Goal: Information Seeking & Learning: Learn about a topic

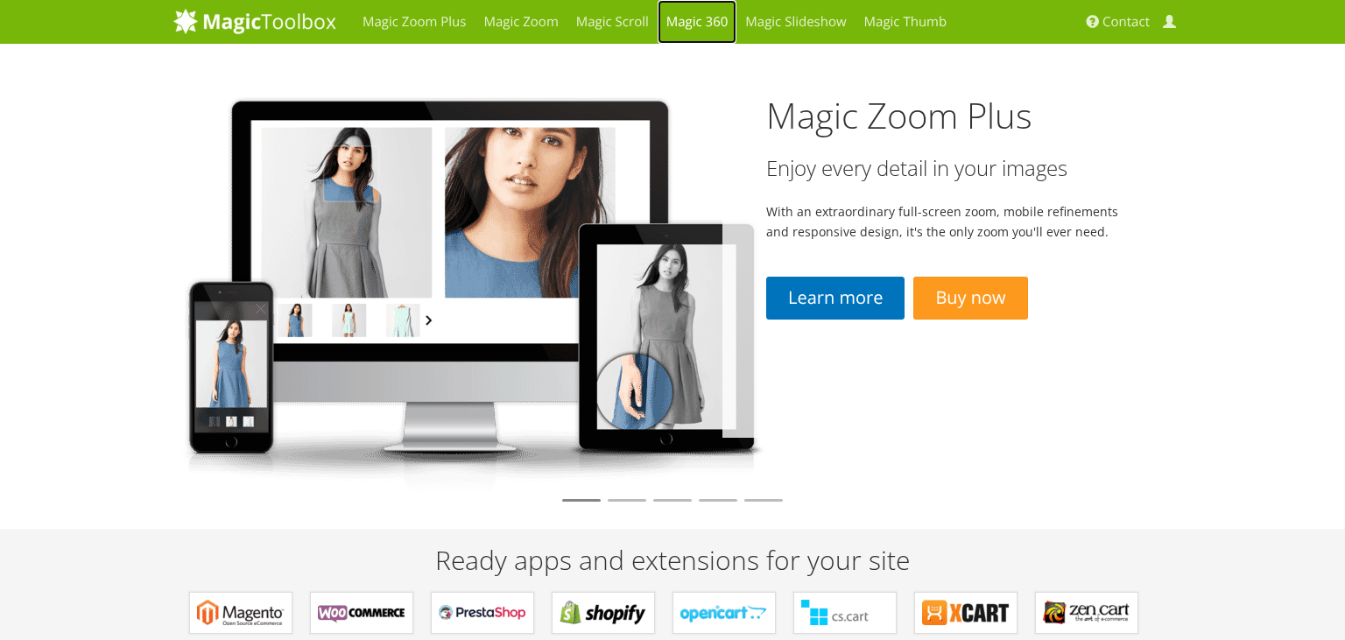
click at [699, 25] on link "Magic 360" at bounding box center [697, 22] width 80 height 44
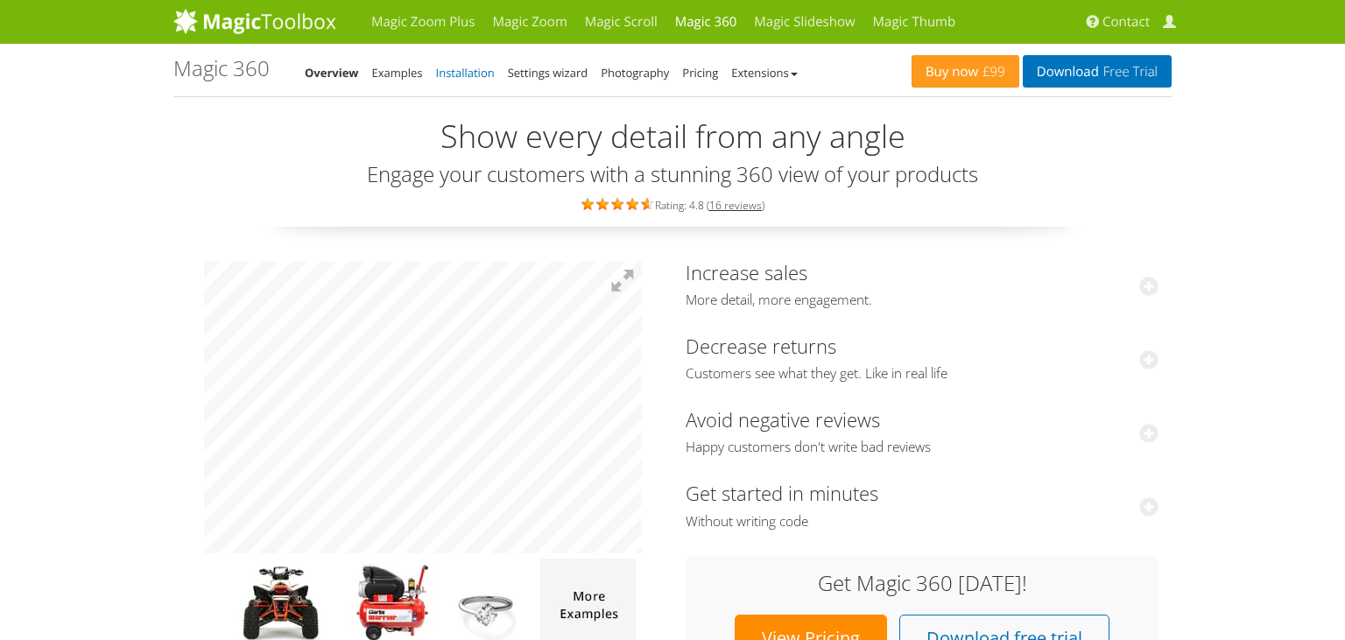
click at [462, 74] on link "Installation" at bounding box center [465, 73] width 59 height 16
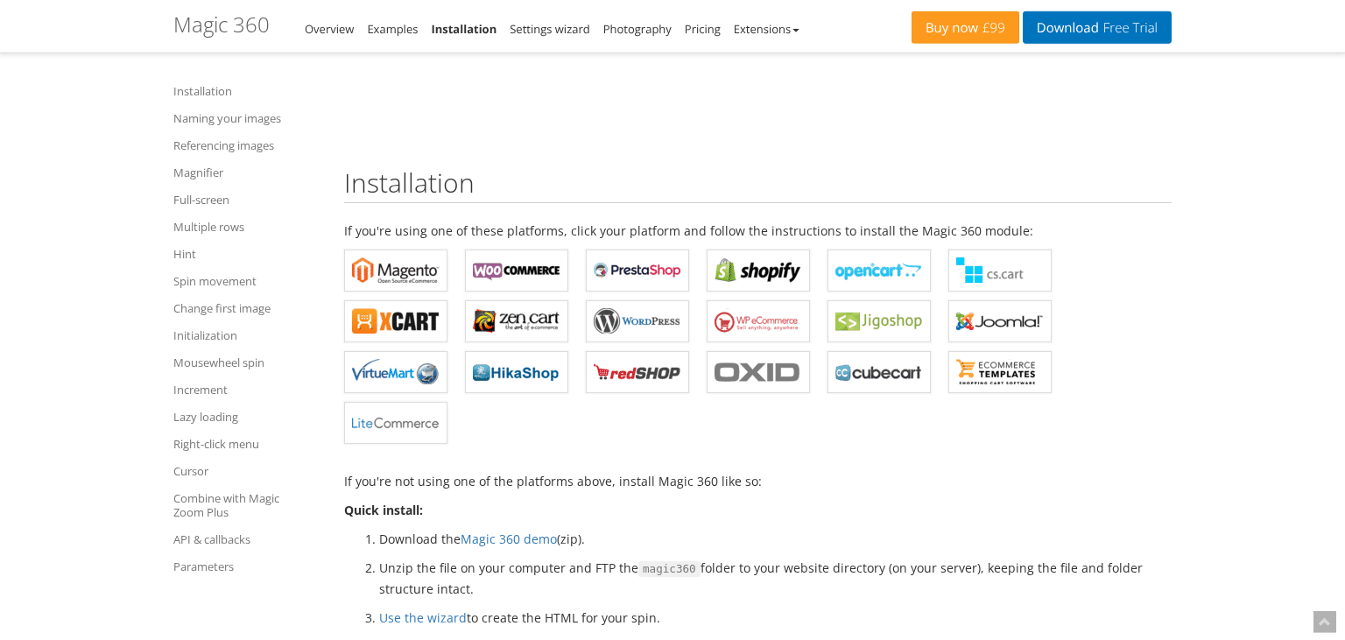
scroll to position [277, 0]
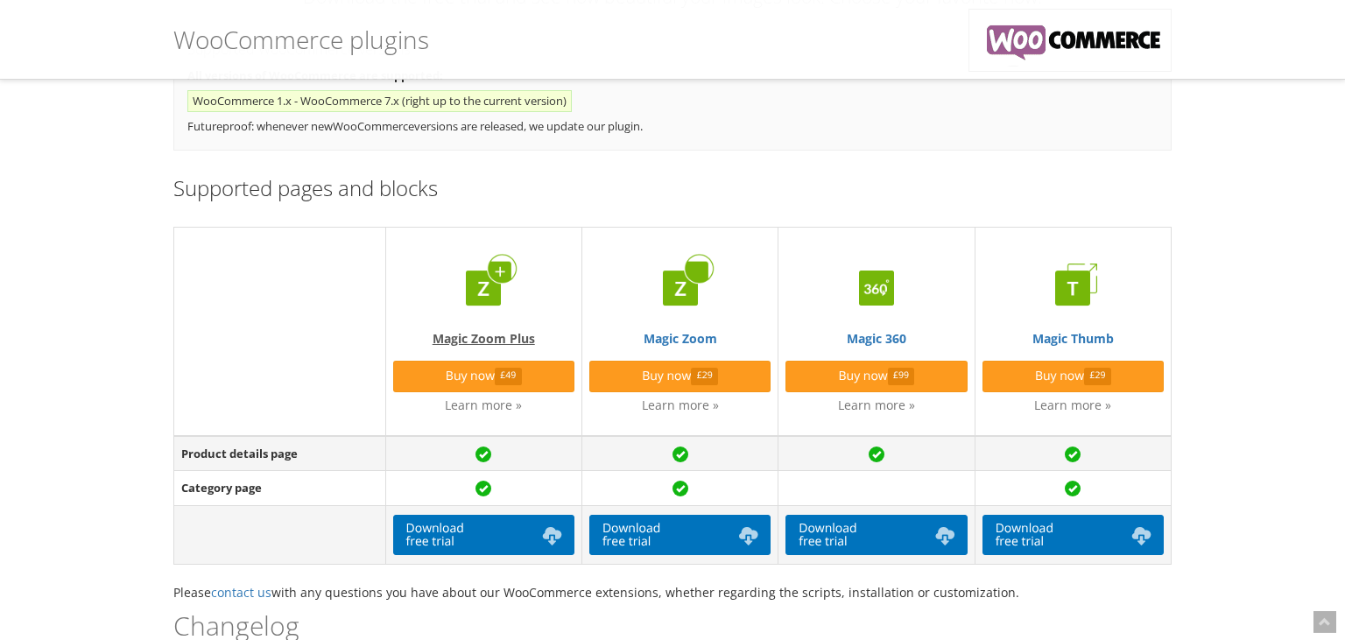
scroll to position [277, 0]
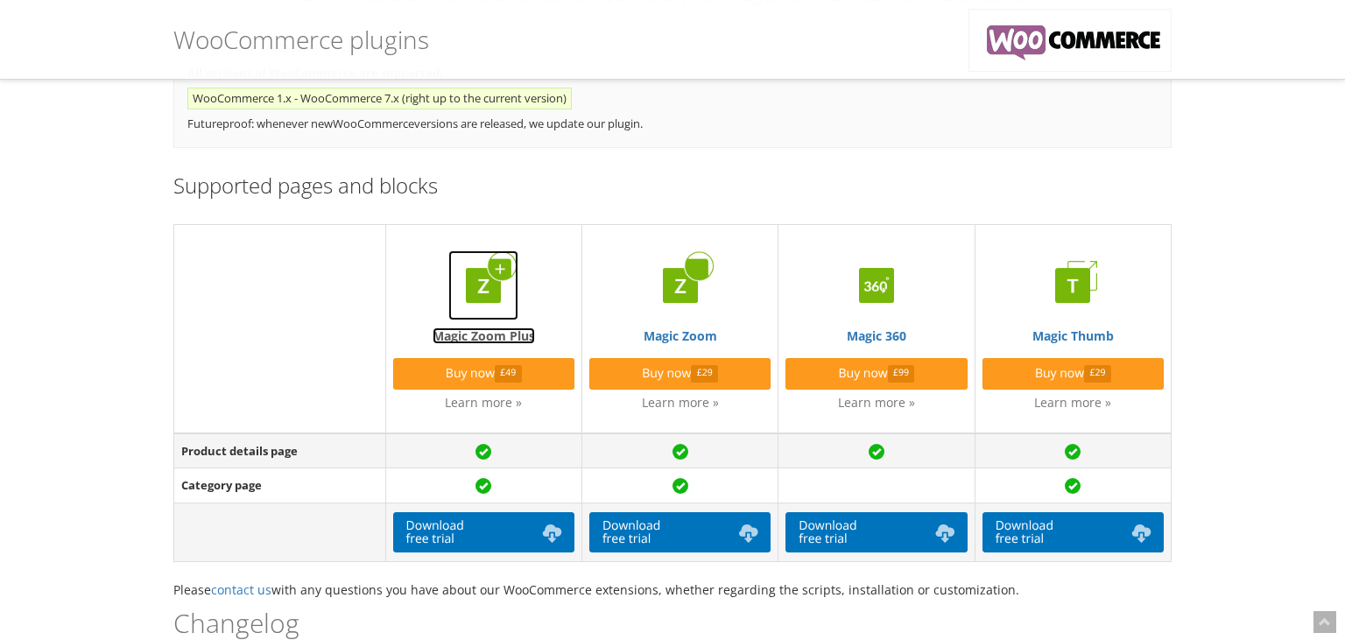
click at [500, 291] on img at bounding box center [483, 285] width 70 height 70
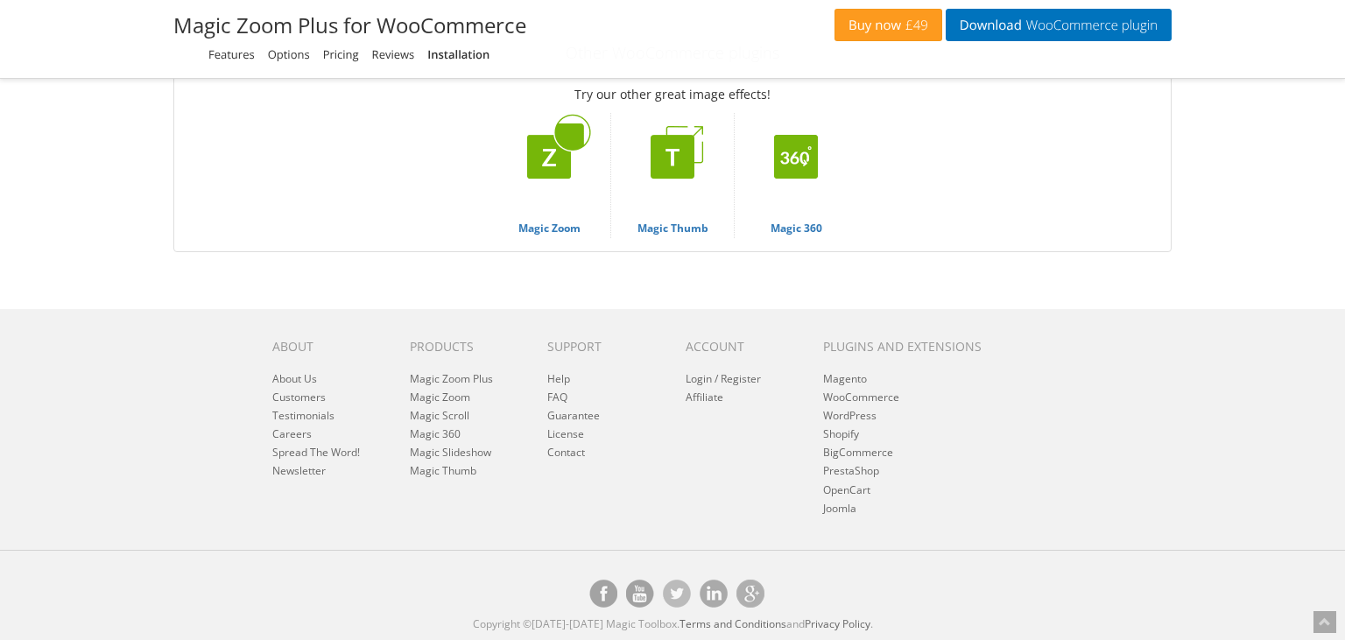
scroll to position [8286, 0]
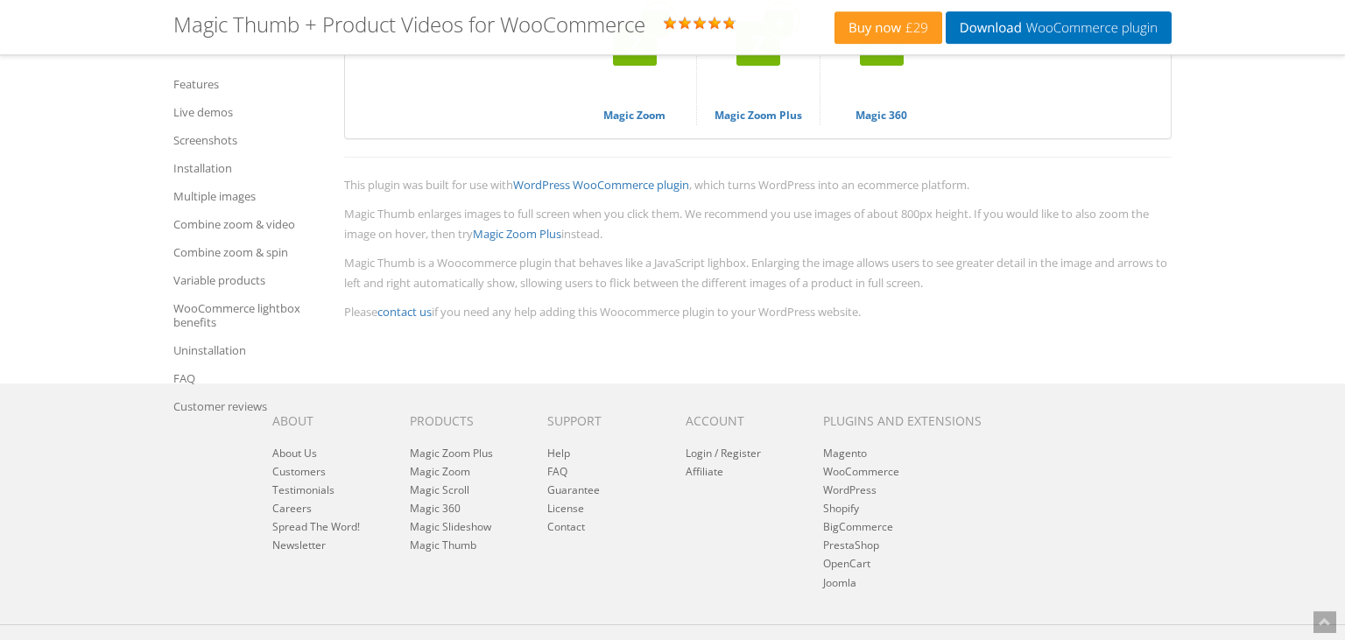
scroll to position [8678, 0]
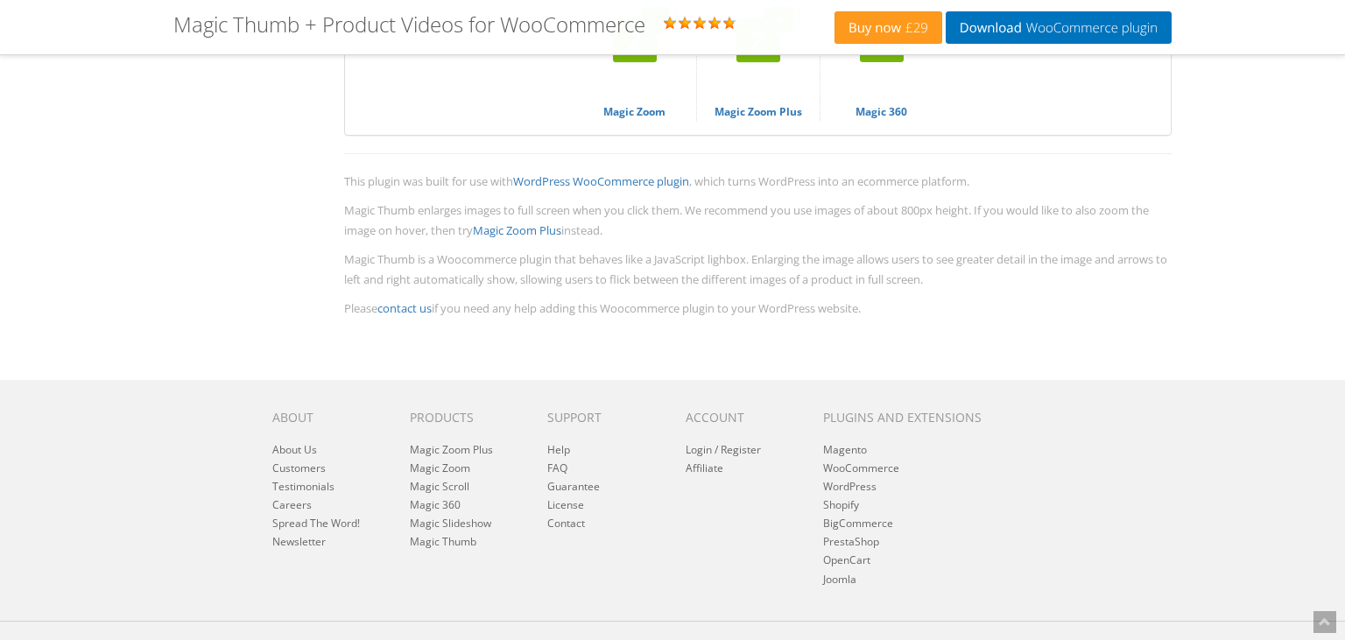
drag, startPoint x: 584, startPoint y: 227, endPoint x: 343, endPoint y: 224, distance: 240.8
copy h4 "Other WooCommerce plugins"
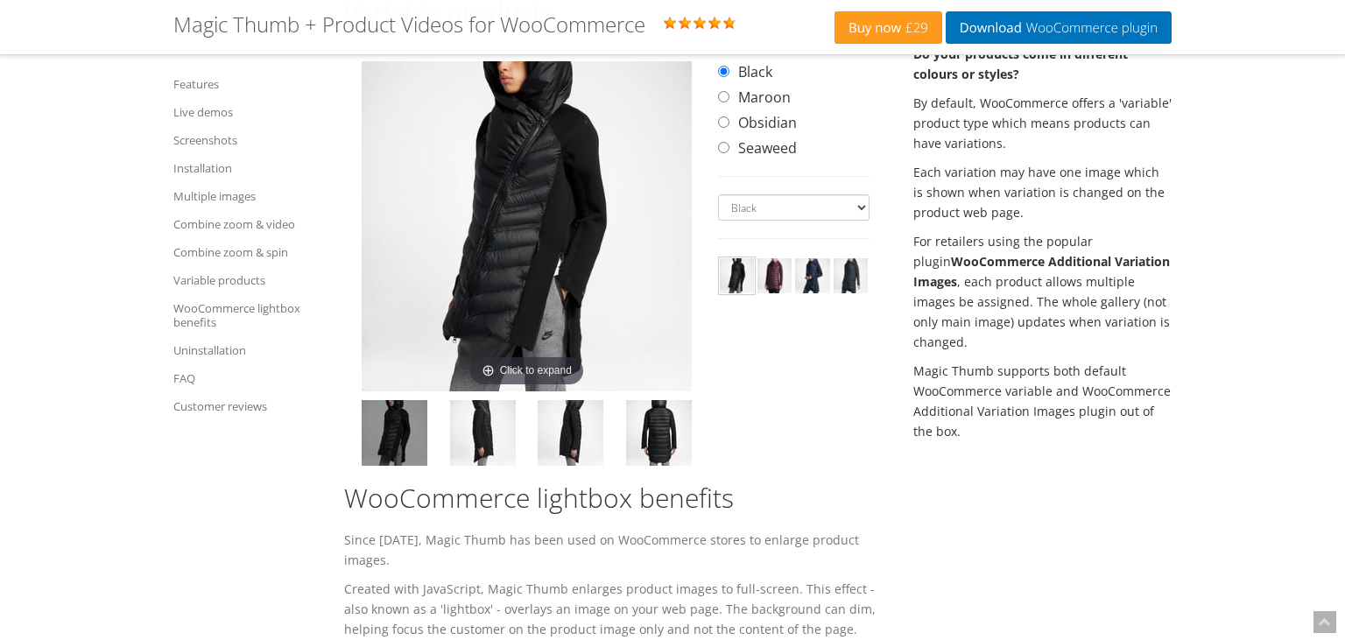
scroll to position [5442, 0]
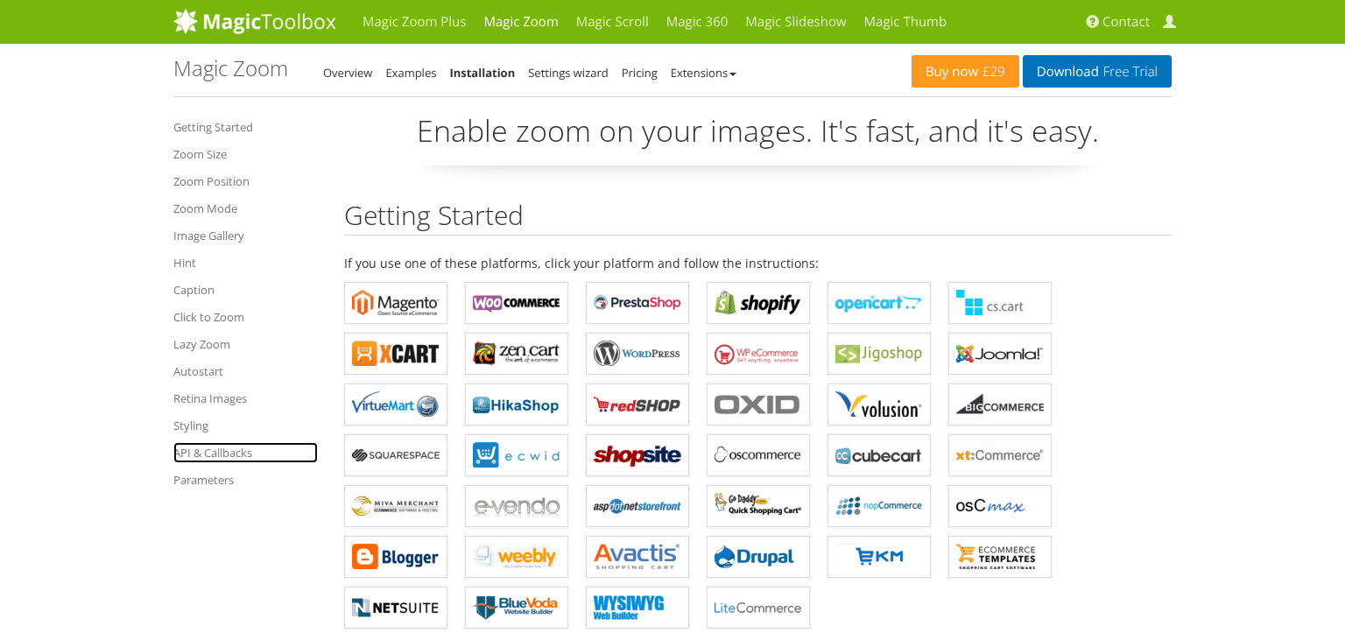
click at [222, 449] on link "API & Callbacks" at bounding box center [245, 452] width 144 height 21
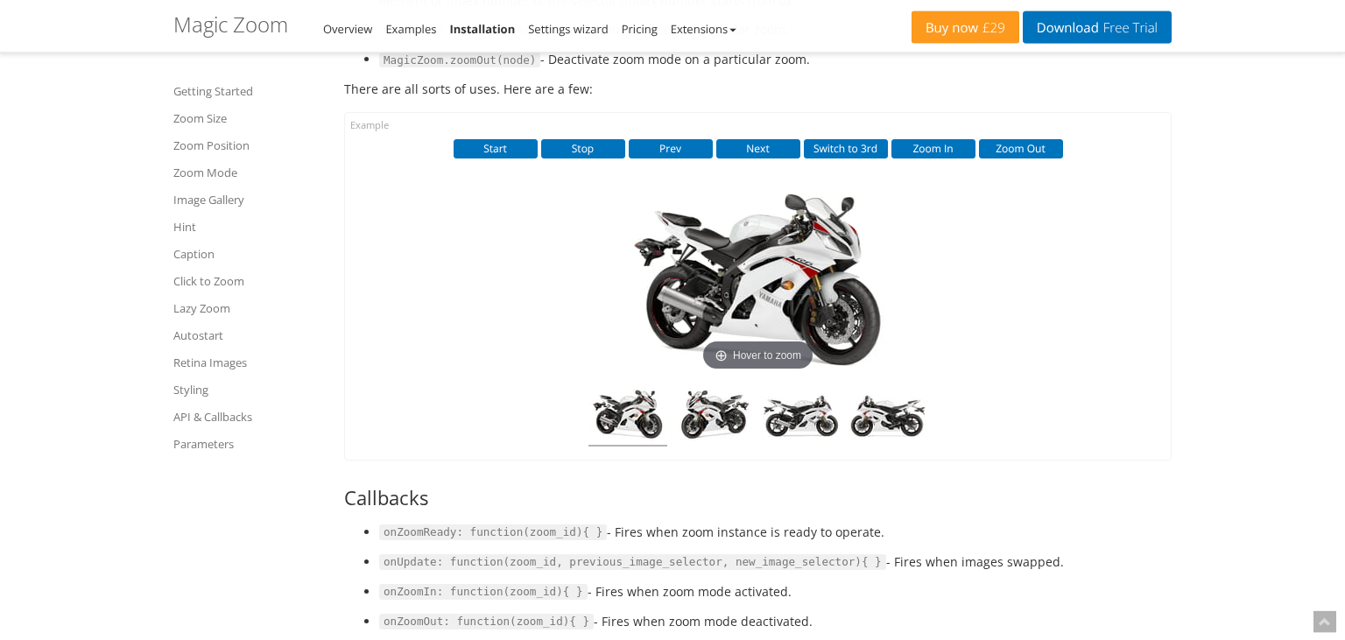
scroll to position [12208, 0]
click at [930, 139] on button "Zoom In" at bounding box center [933, 148] width 84 height 19
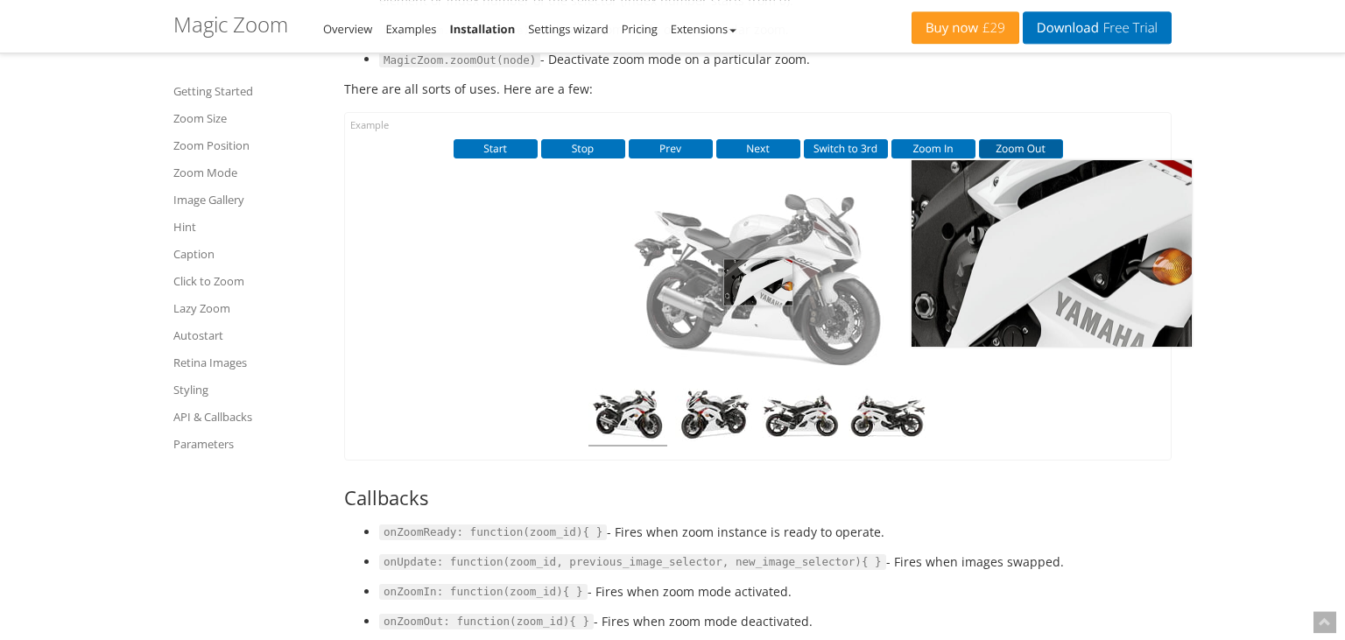
click at [1023, 139] on button "Zoom Out" at bounding box center [1021, 148] width 84 height 19
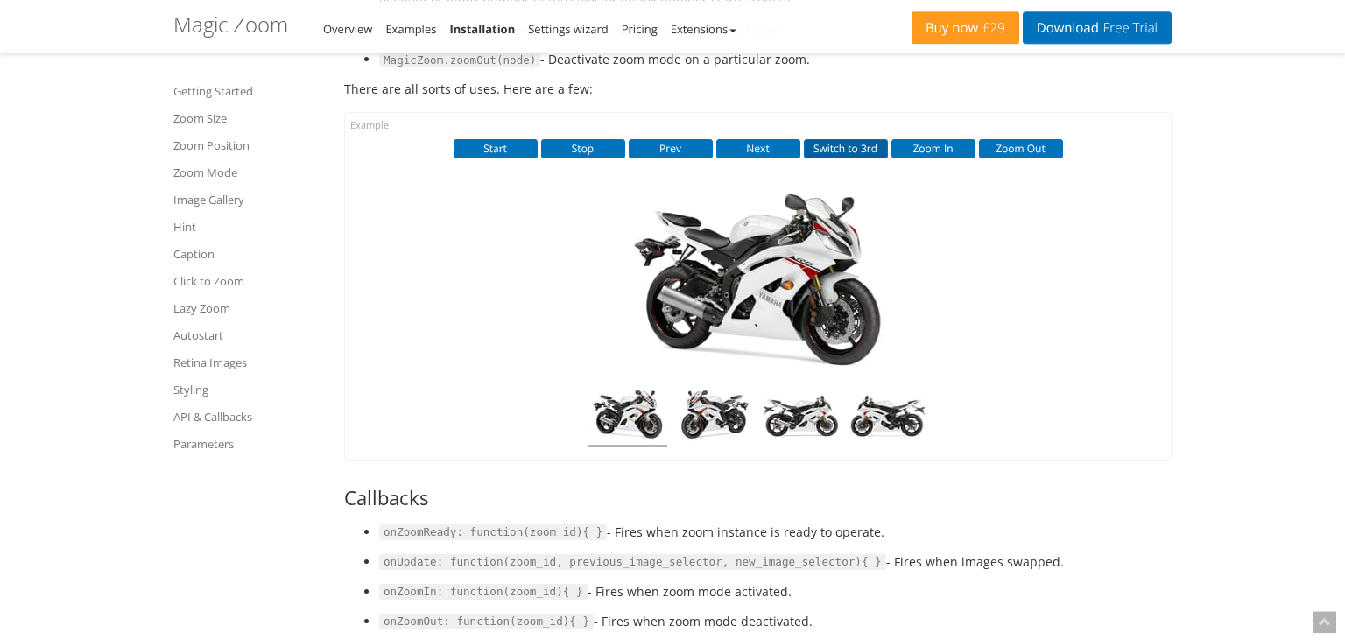
click at [812, 139] on button "Switch to 3rd" at bounding box center [846, 148] width 84 height 19
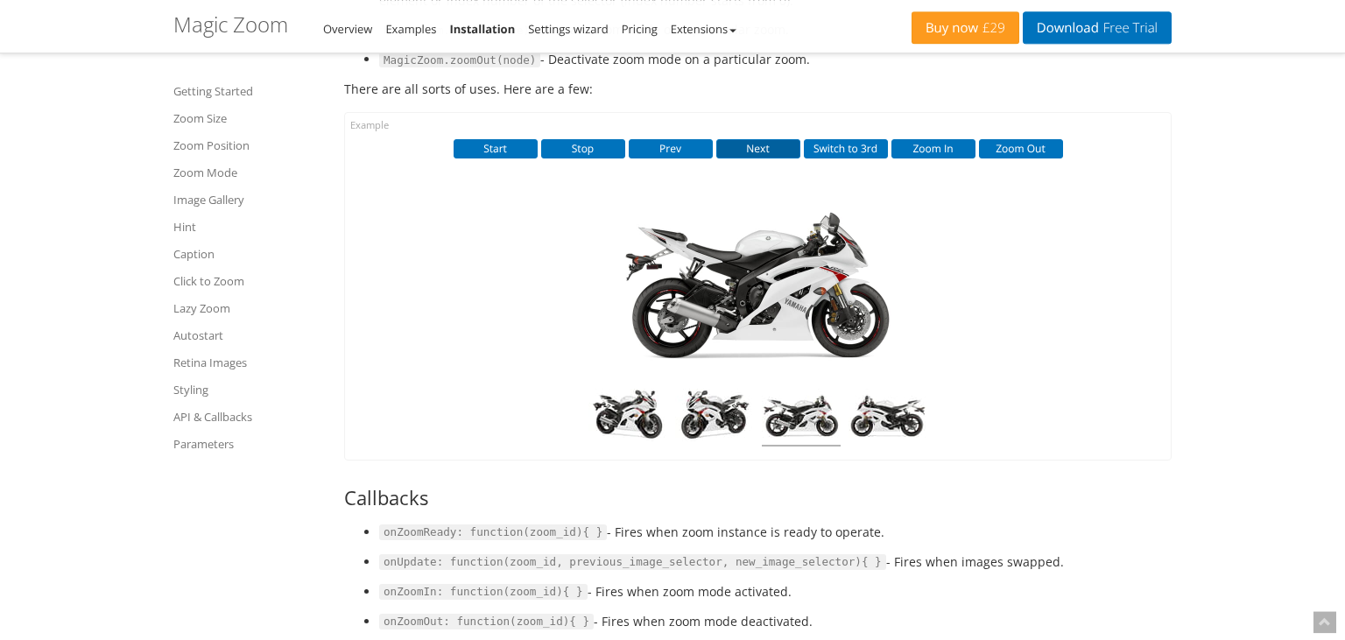
click at [762, 139] on button "Next" at bounding box center [758, 148] width 84 height 19
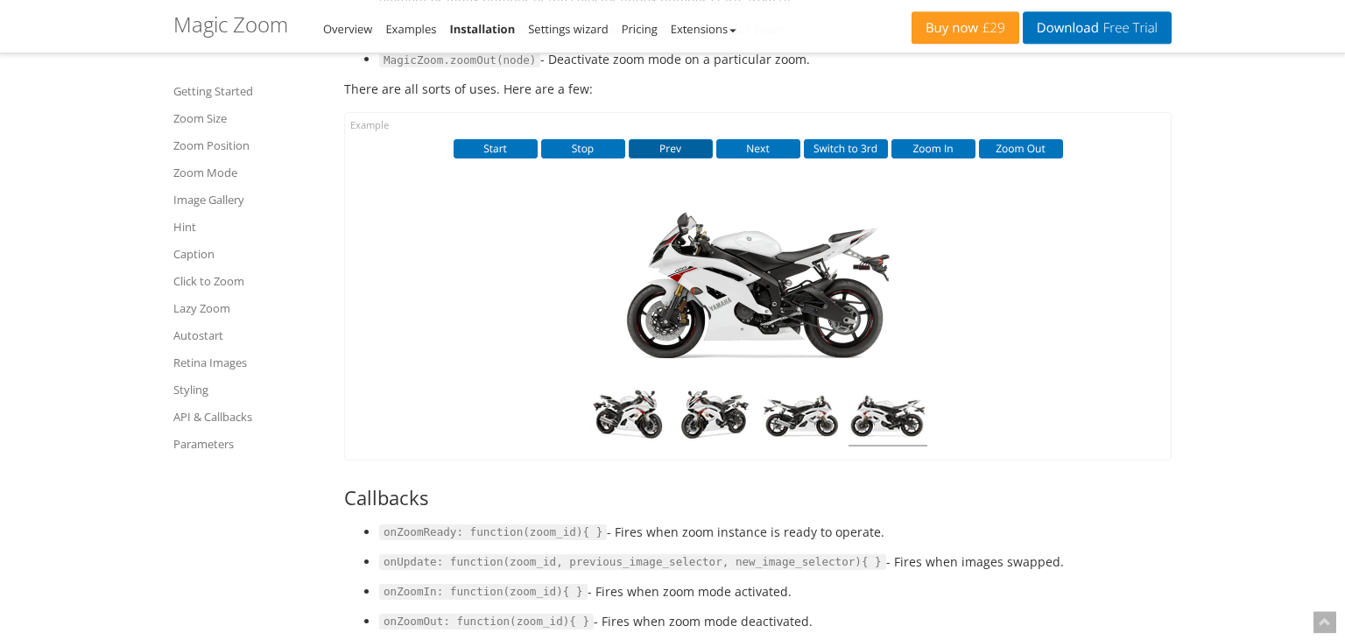
click at [651, 139] on button "Prev" at bounding box center [671, 148] width 84 height 19
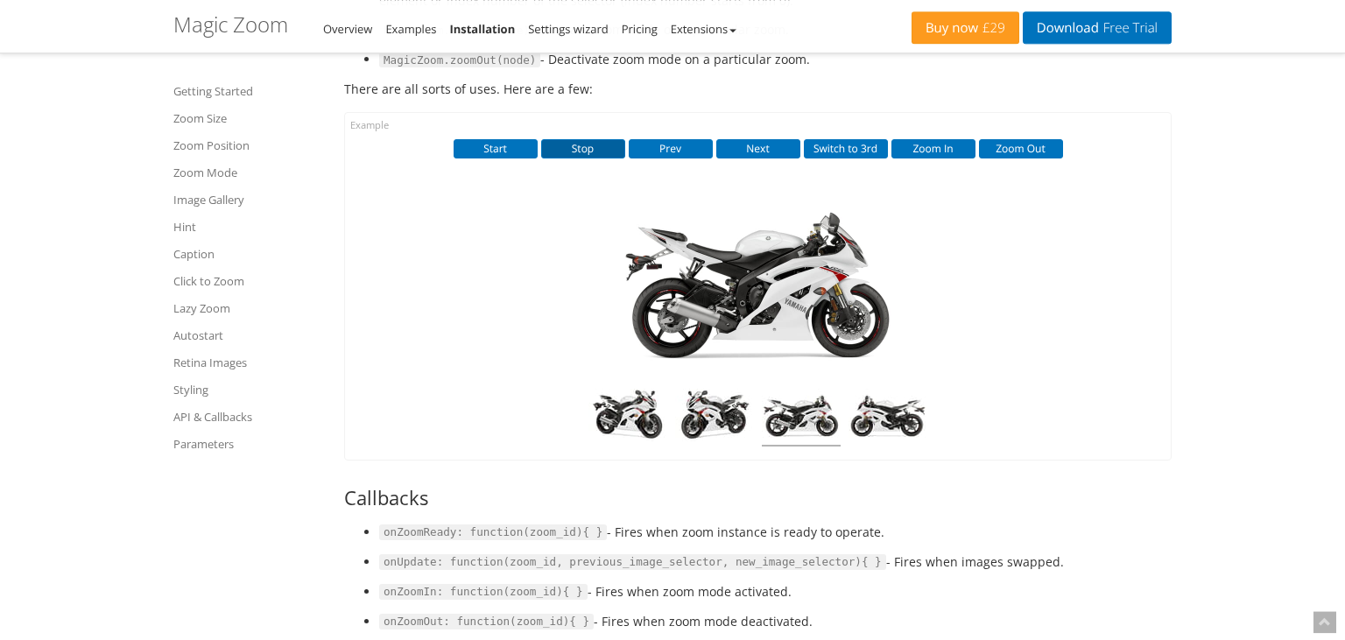
click at [596, 139] on button "Stop" at bounding box center [583, 148] width 84 height 19
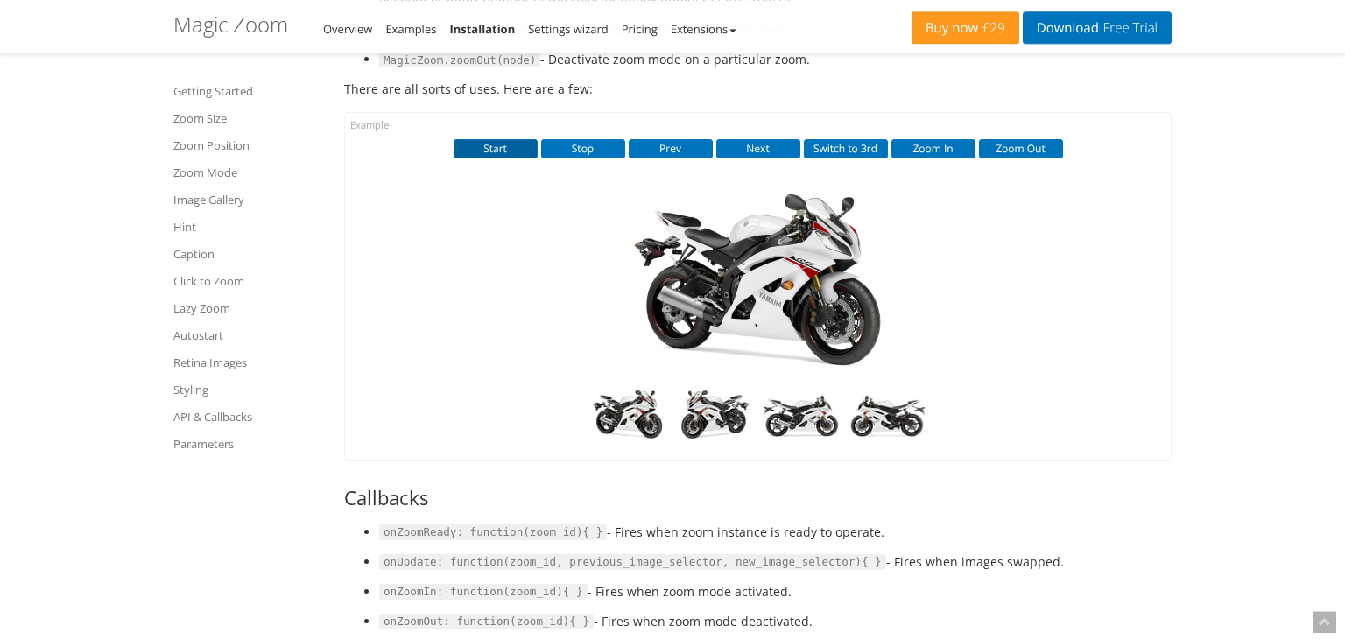
click at [472, 139] on button "Start" at bounding box center [495, 148] width 84 height 19
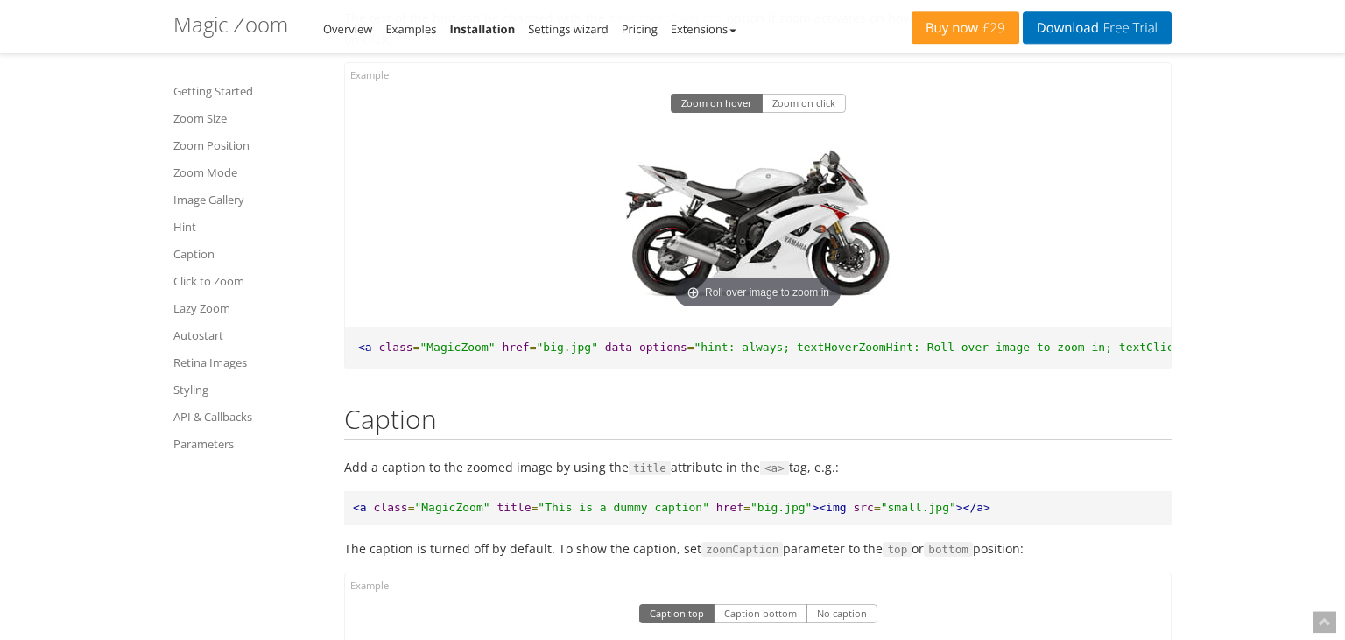
scroll to position [7955, 0]
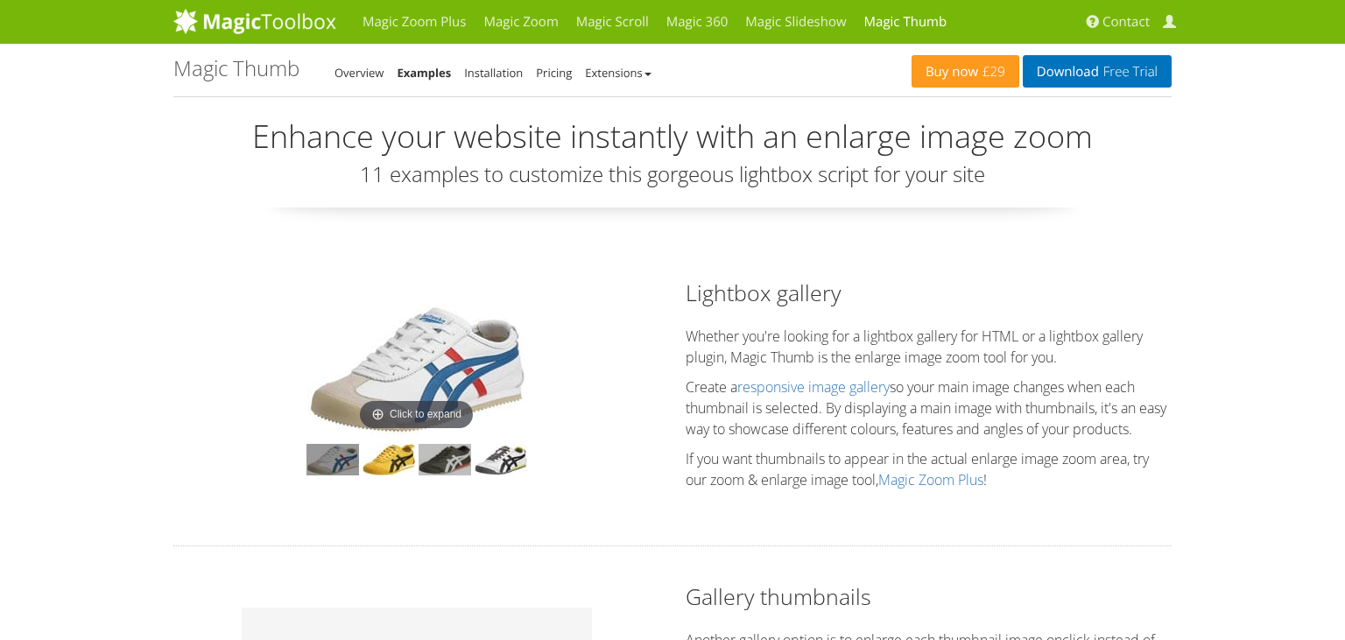
click at [444, 460] on img at bounding box center [444, 460] width 53 height 32
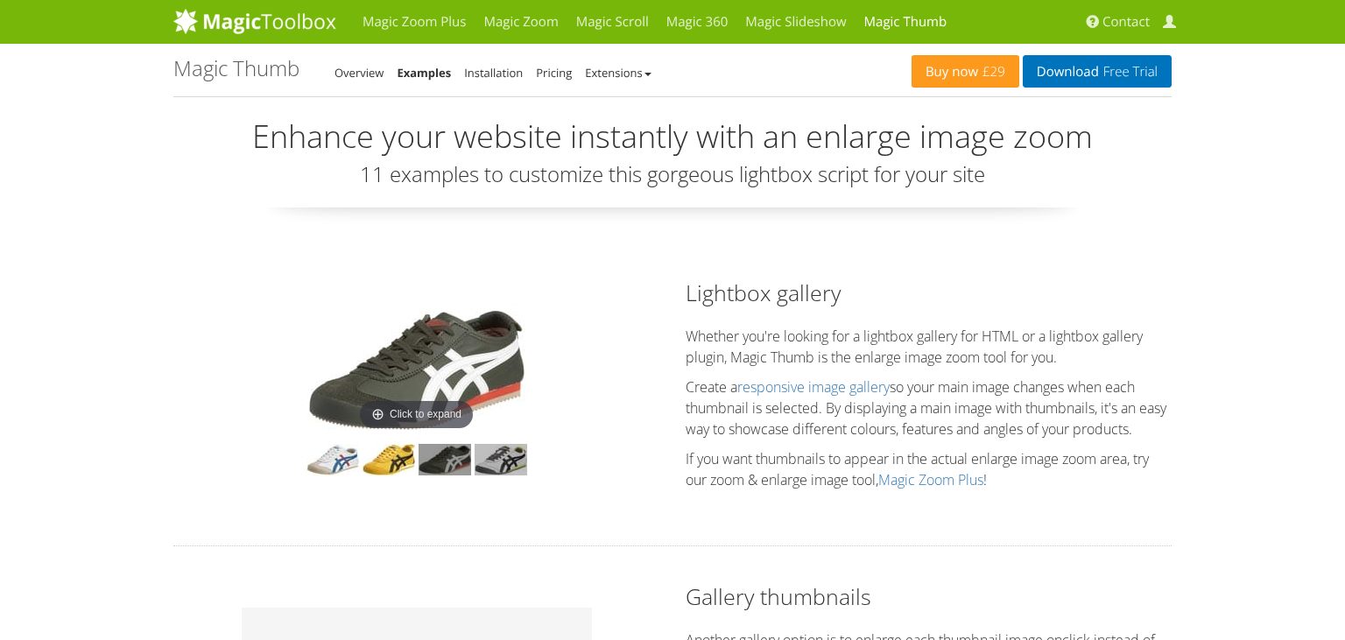
click at [495, 457] on img at bounding box center [501, 460] width 53 height 32
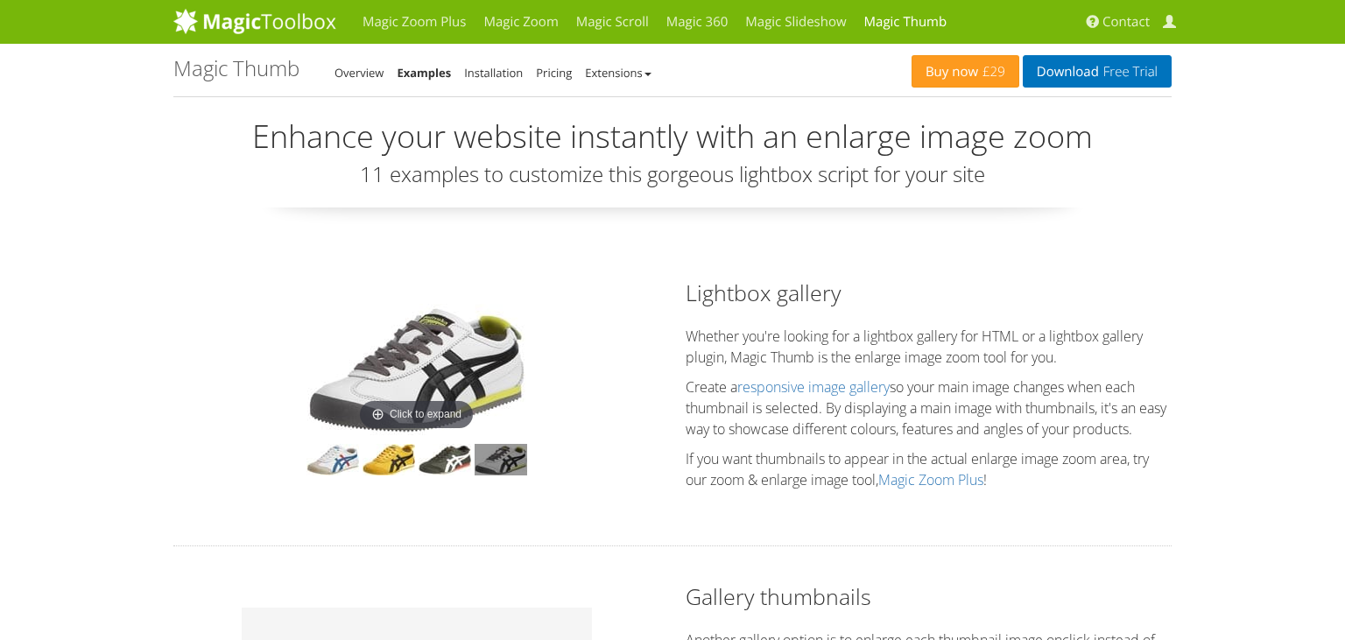
click at [446, 378] on img at bounding box center [416, 369] width 219 height 131
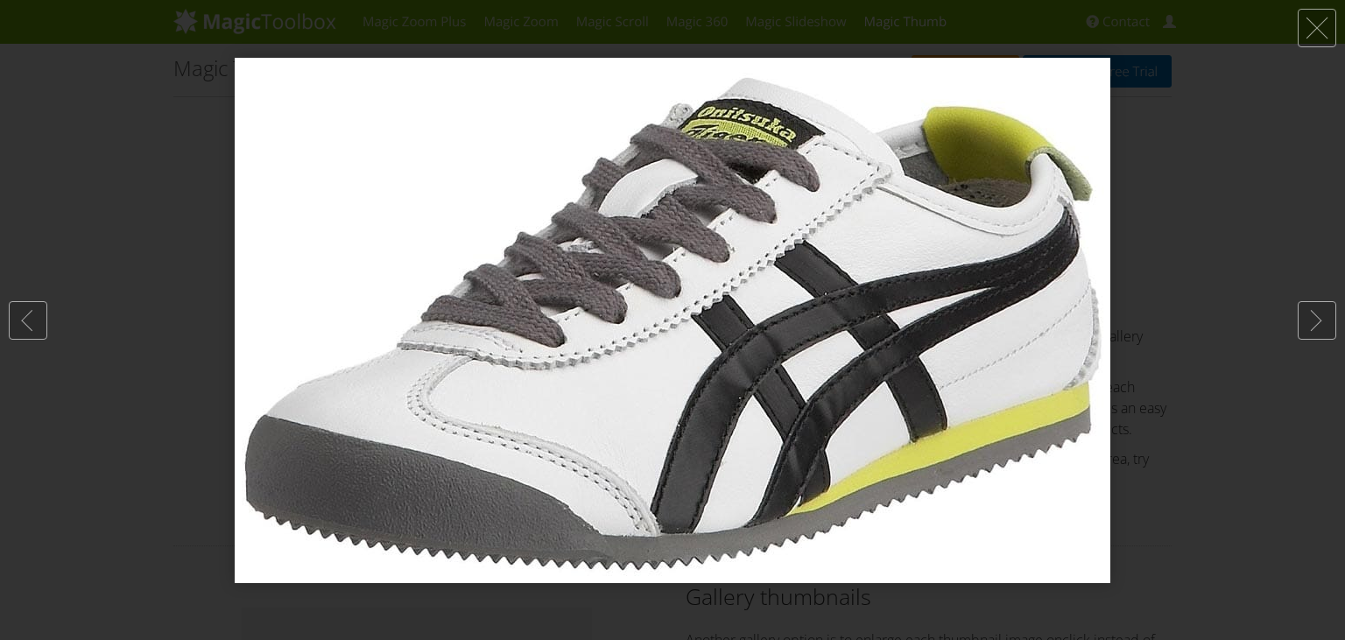
click at [674, 362] on img at bounding box center [672, 320] width 875 height 525
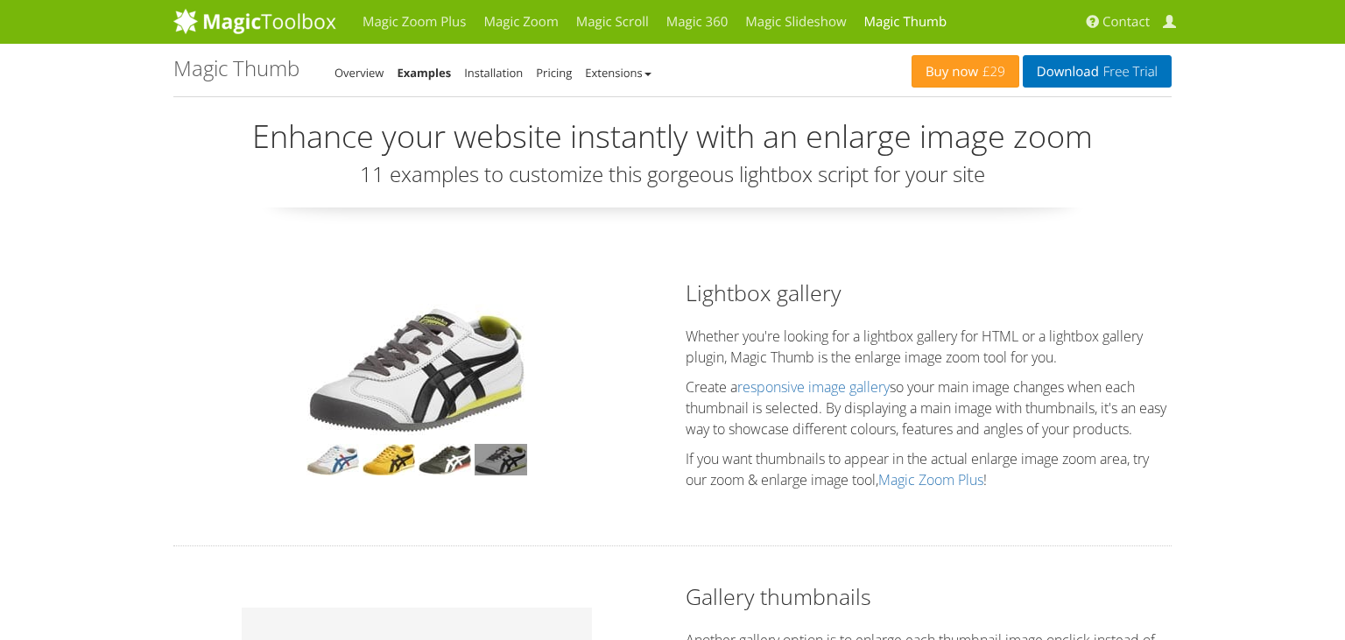
click at [963, 384] on p "Create a responsive image gallery so your main image changes when each thumbnai…" at bounding box center [928, 407] width 486 height 63
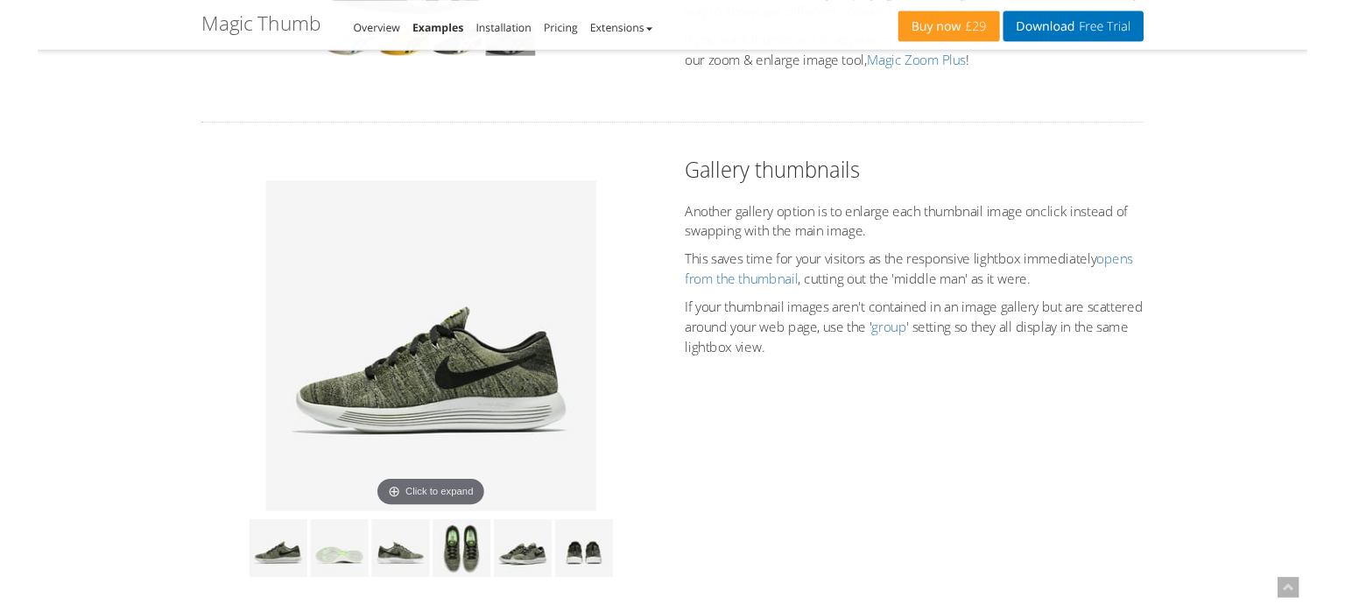
scroll to position [462, 0]
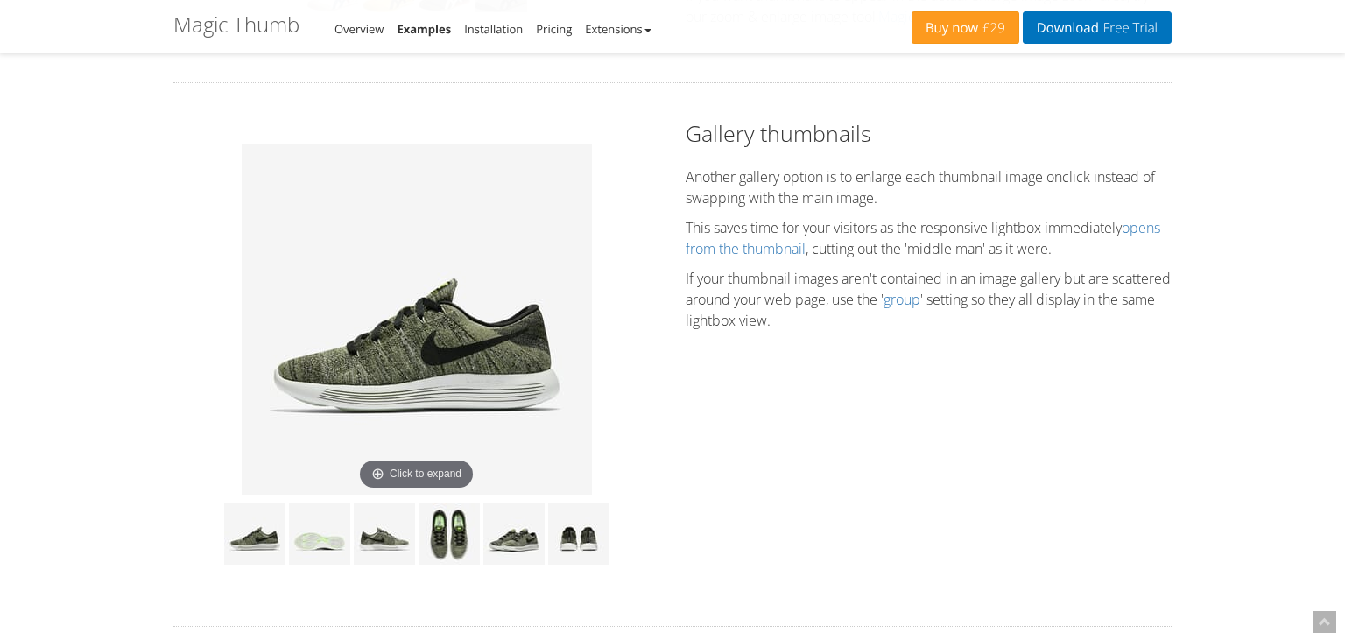
drag, startPoint x: 460, startPoint y: 538, endPoint x: 443, endPoint y: 539, distance: 16.7
click at [459, 538] on img at bounding box center [448, 533] width 61 height 61
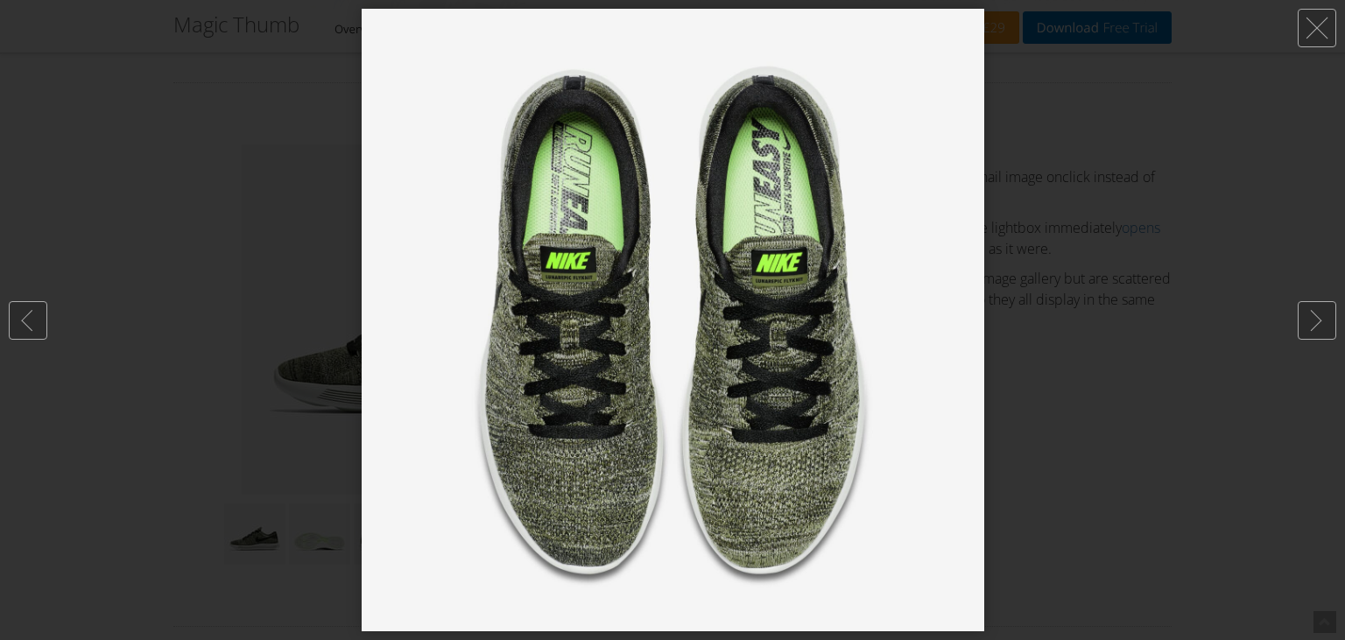
click at [1119, 401] on div at bounding box center [672, 320] width 1345 height 640
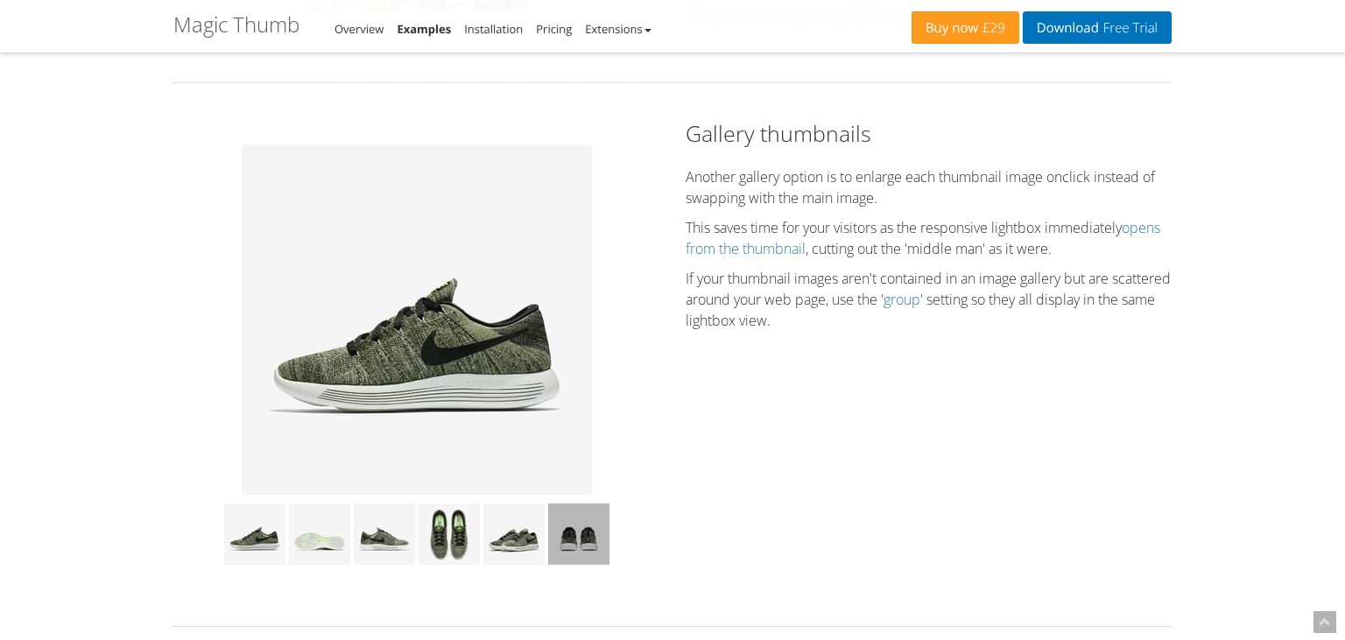
click at [583, 549] on img at bounding box center [578, 533] width 61 height 61
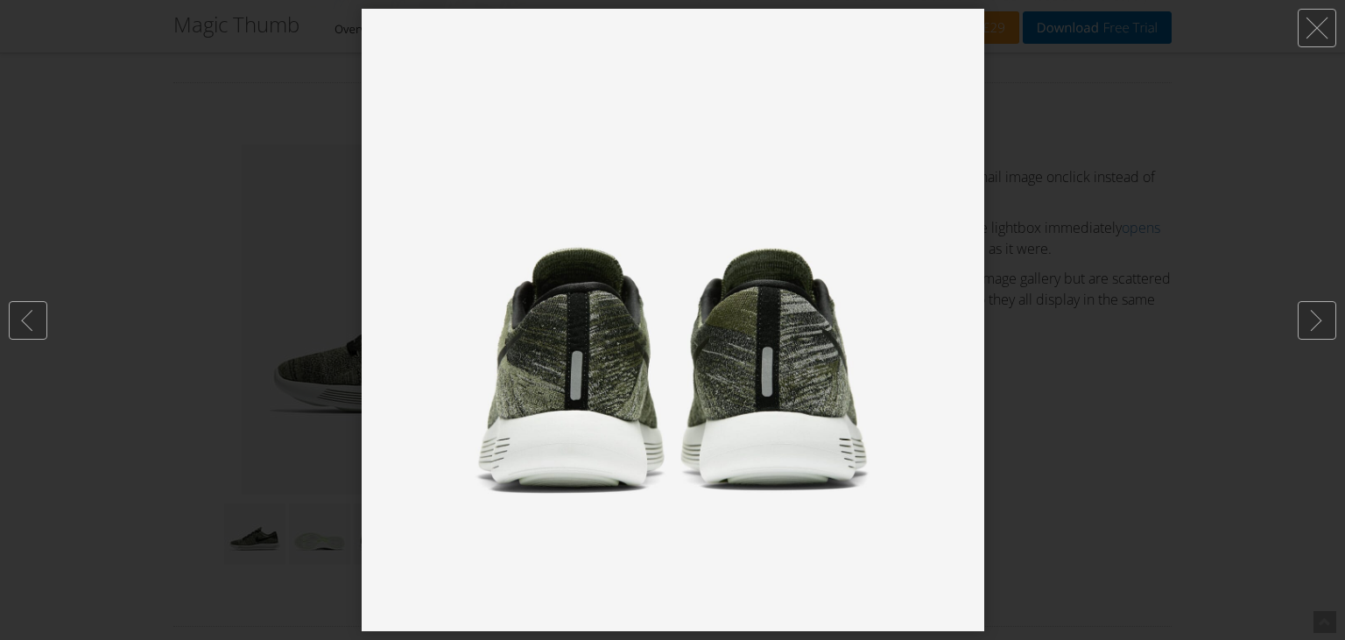
click at [510, 552] on img at bounding box center [673, 320] width 622 height 622
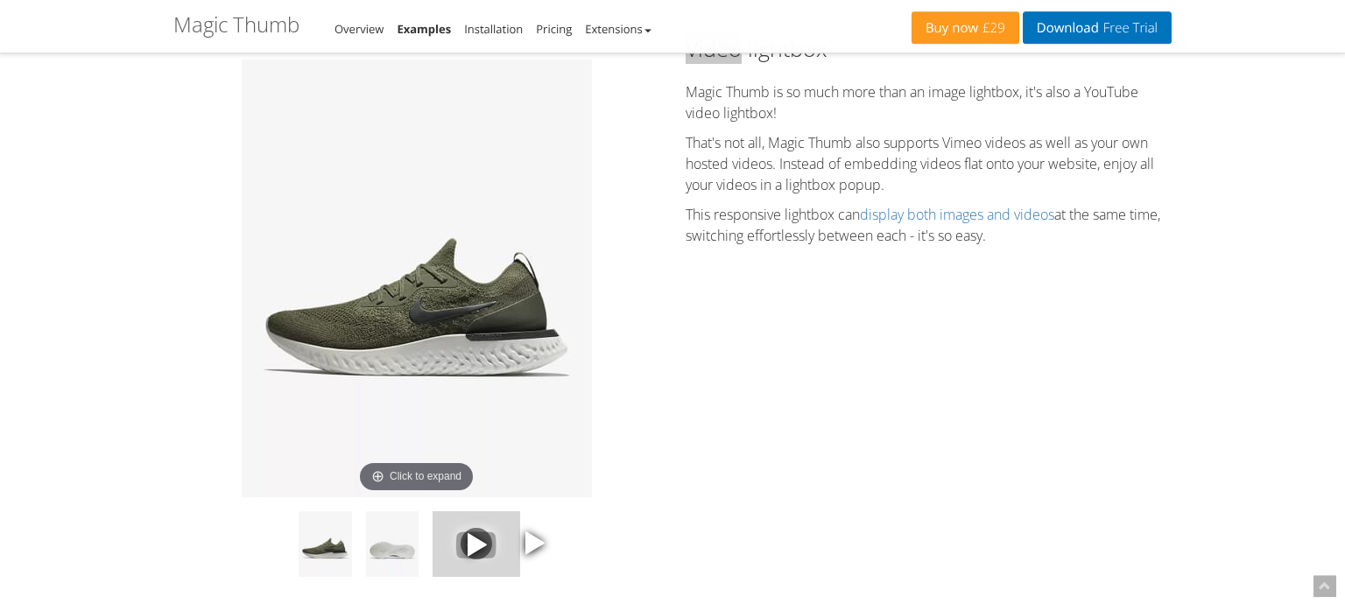
scroll to position [2377, 0]
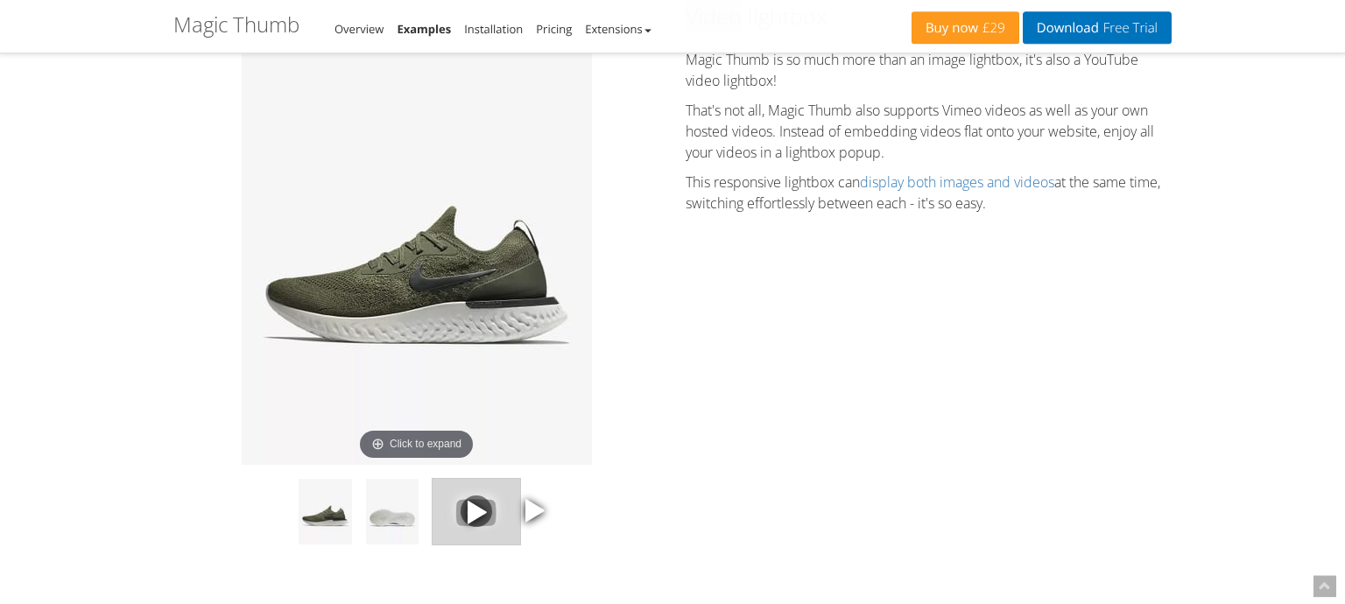
click at [466, 512] on span at bounding box center [476, 511] width 26 height 26
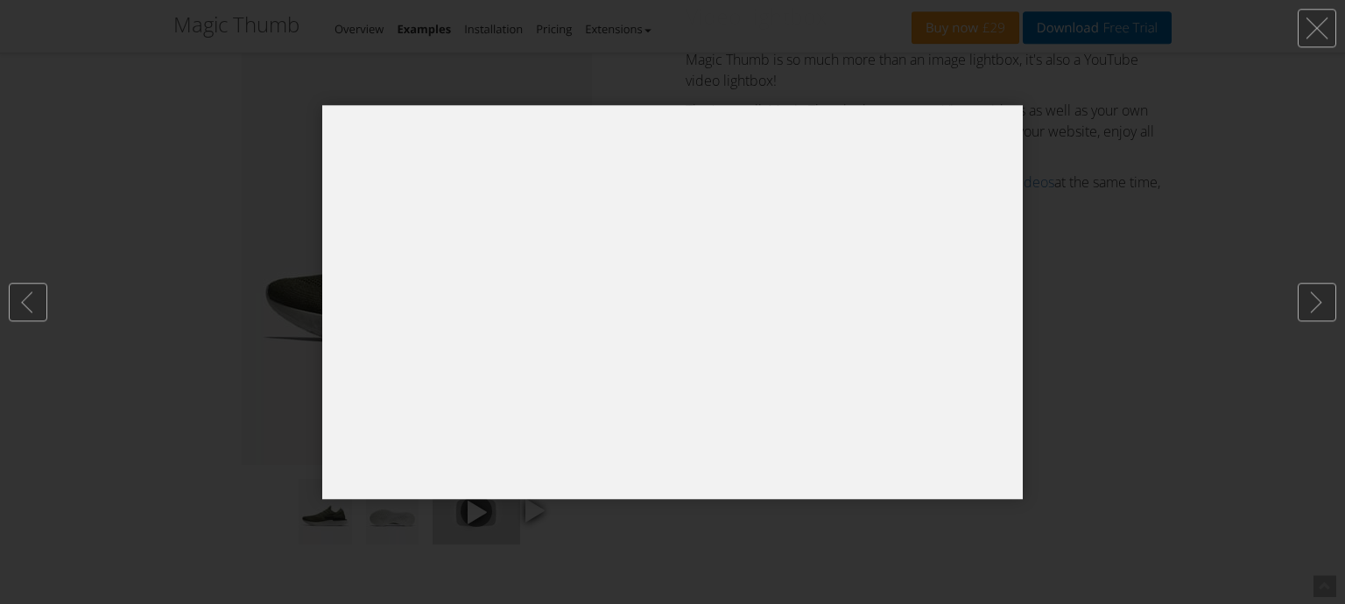
click at [1184, 386] on div at bounding box center [672, 302] width 1345 height 604
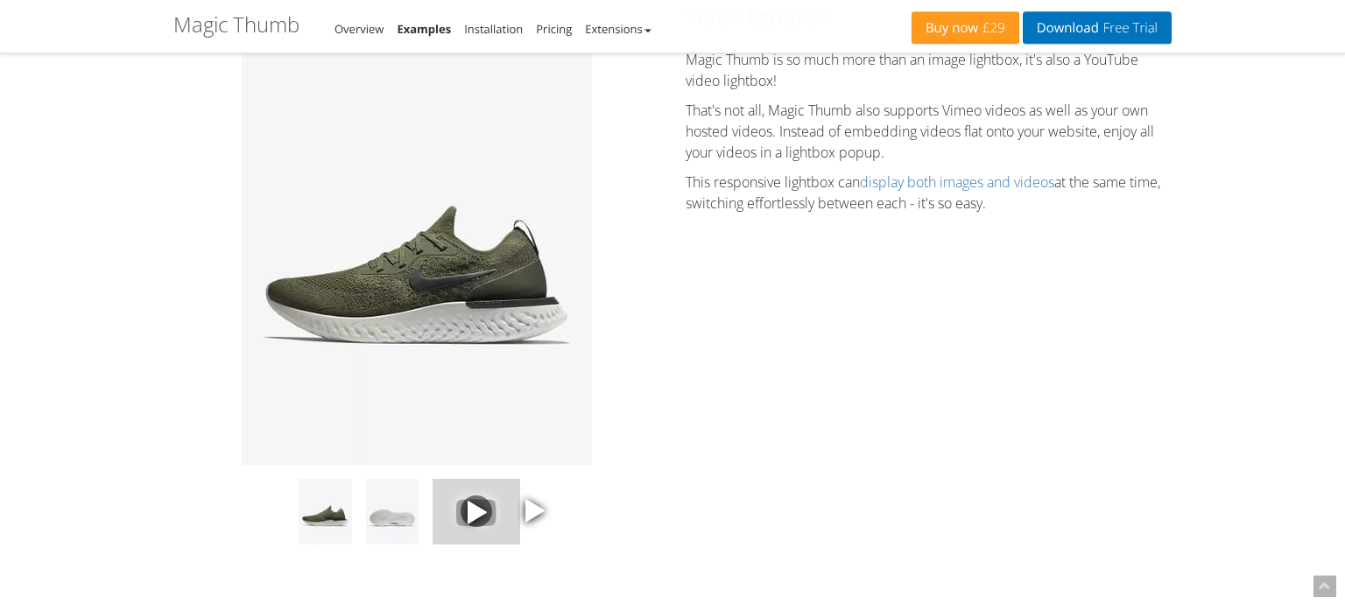
click at [532, 523] on span at bounding box center [534, 509] width 26 height 26
click at [387, 528] on img at bounding box center [392, 512] width 53 height 66
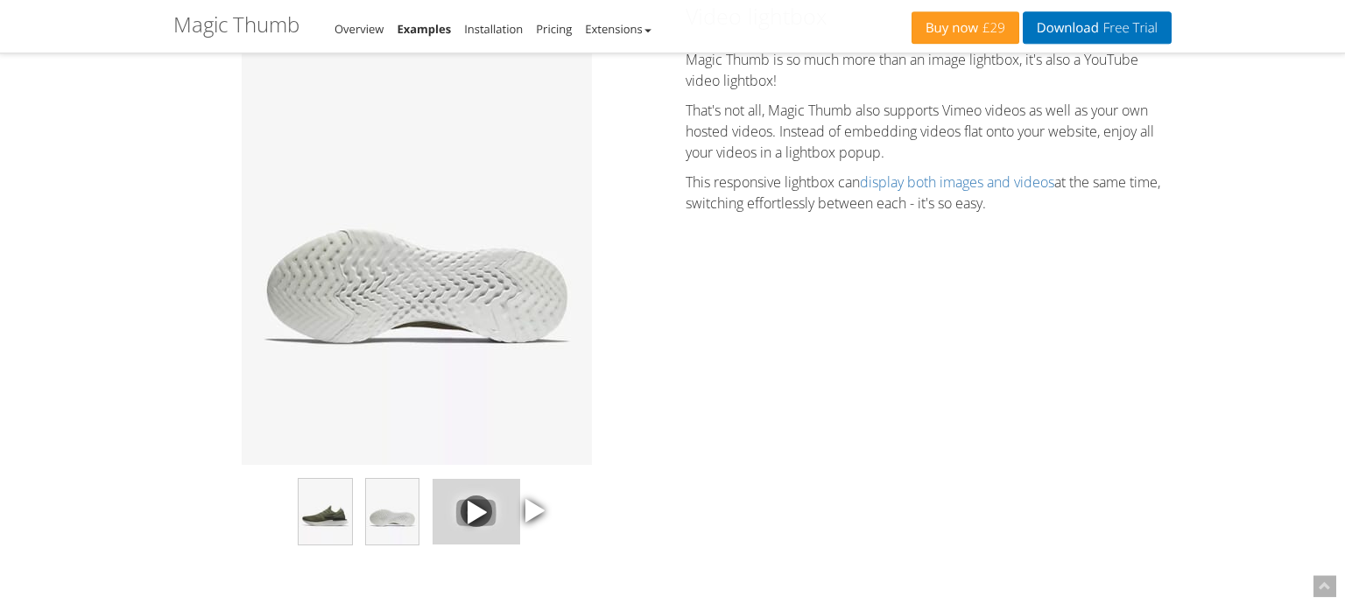
click at [329, 523] on img at bounding box center [325, 512] width 53 height 66
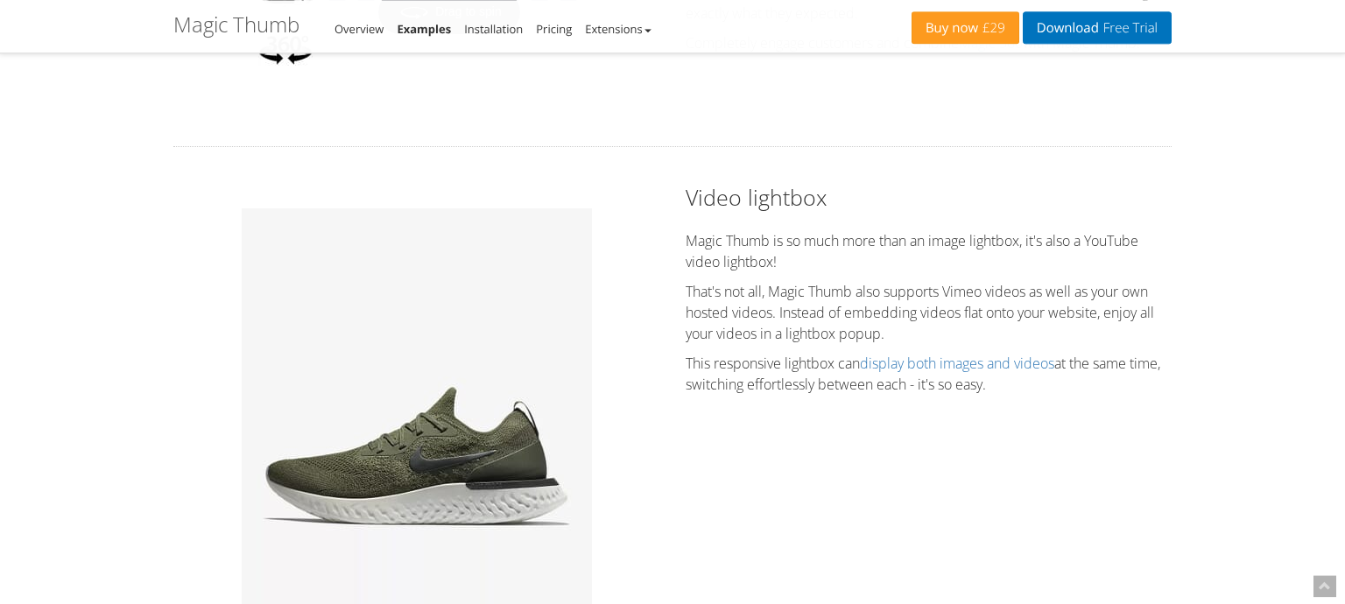
scroll to position [2192, 0]
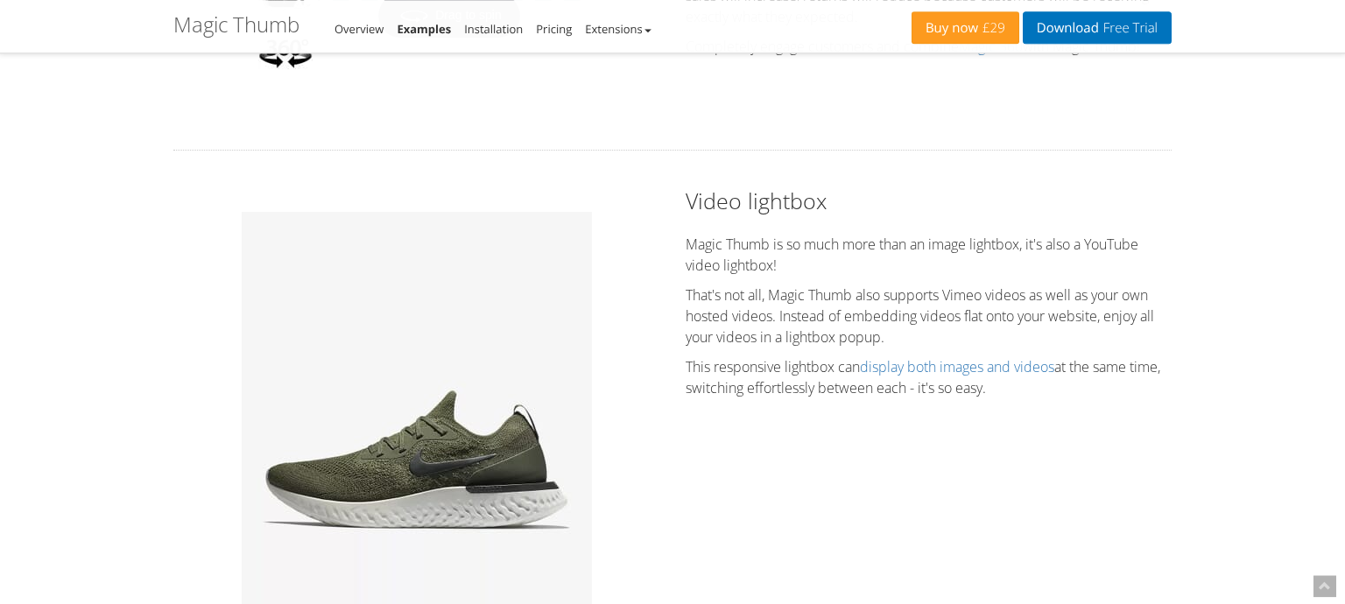
click at [756, 212] on h2 "Video lightbox" at bounding box center [928, 201] width 486 height 31
copy link
click at [742, 207] on h2 "Video lightbox" at bounding box center [928, 201] width 486 height 31
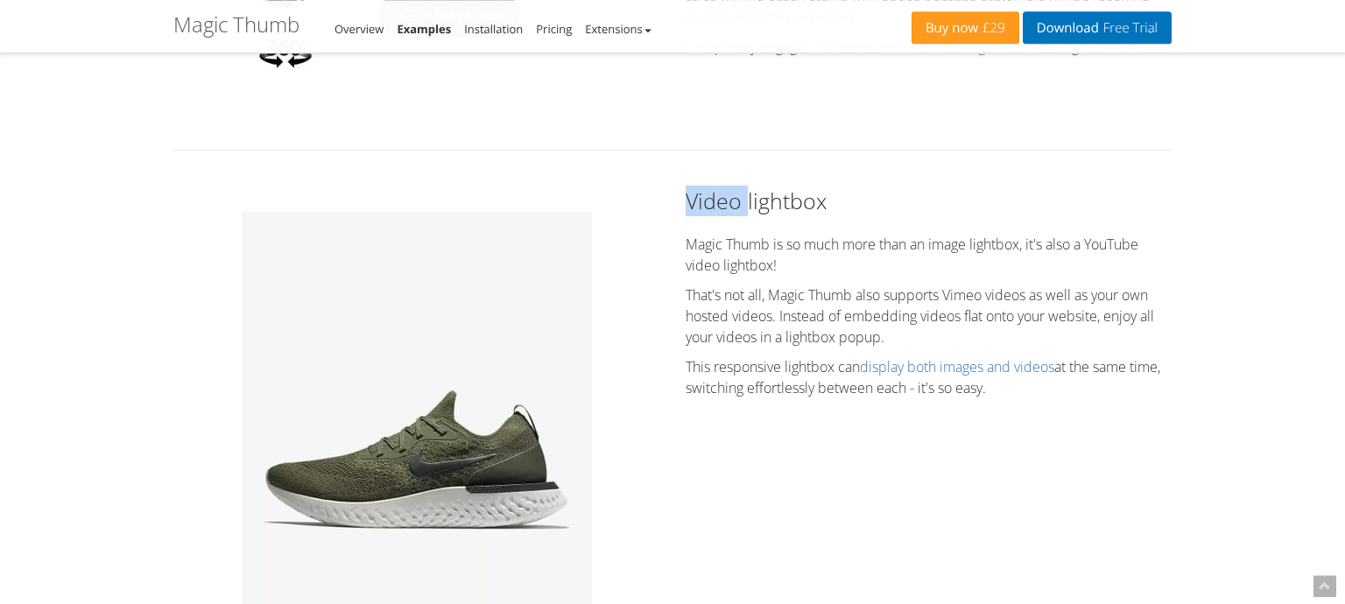
click at [742, 207] on h2 "Video lightbox" at bounding box center [928, 201] width 486 height 31
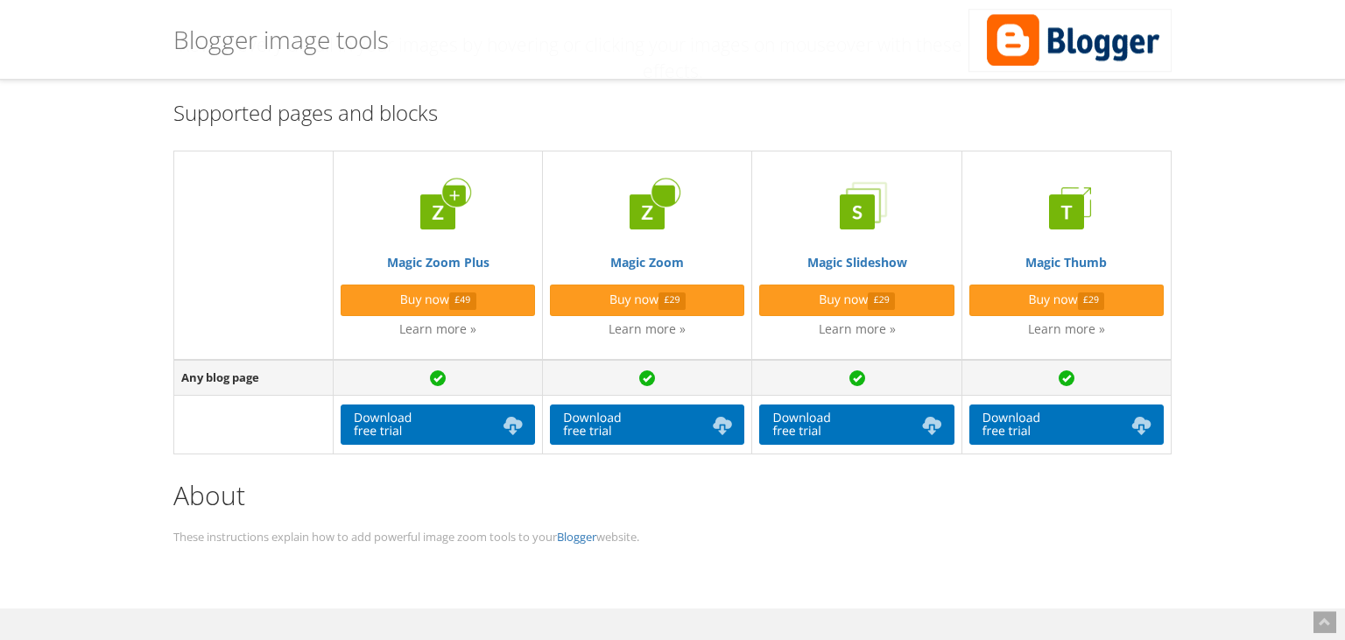
scroll to position [277, 0]
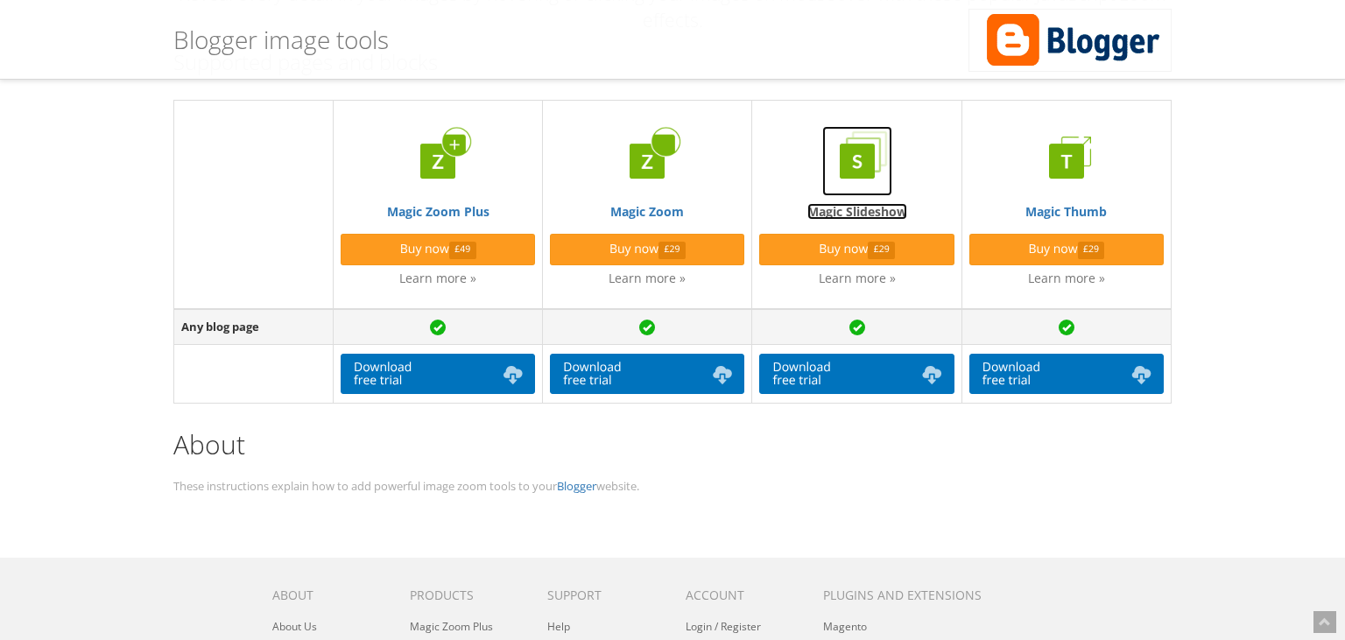
click at [875, 161] on img at bounding box center [857, 161] width 70 height 70
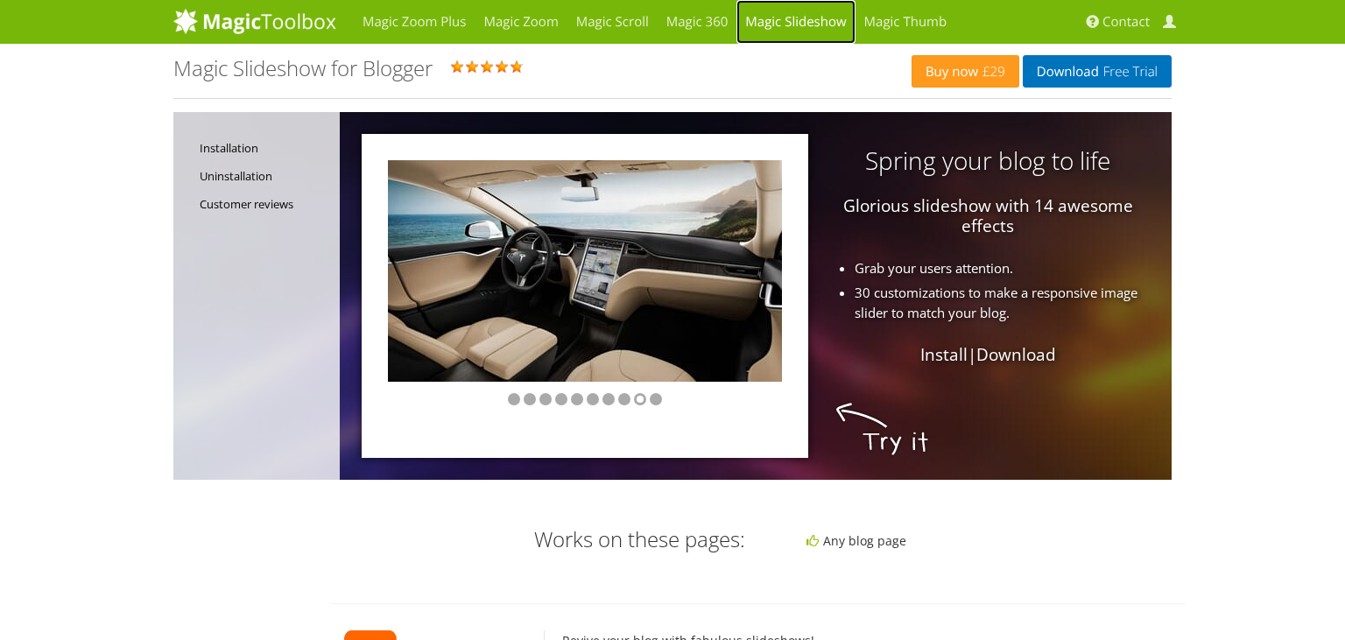
click at [795, 19] on link "Magic Slideshow" at bounding box center [795, 22] width 118 height 44
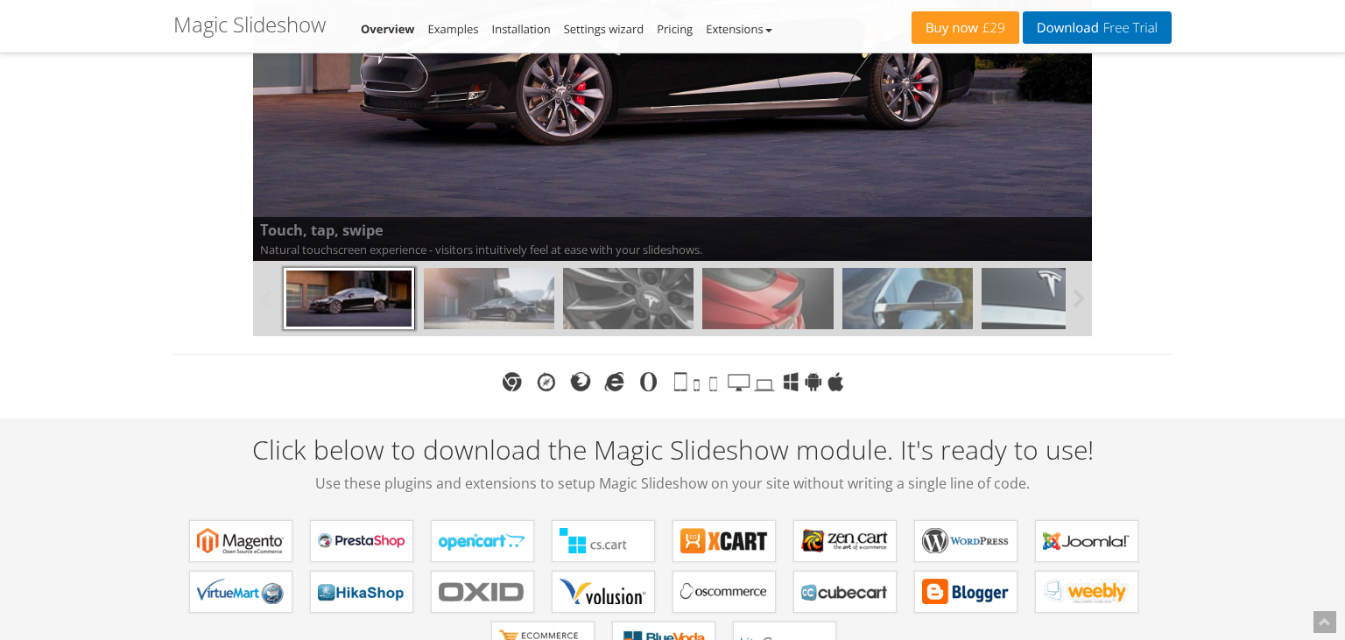
scroll to position [554, 0]
